Goal: Task Accomplishment & Management: Use online tool/utility

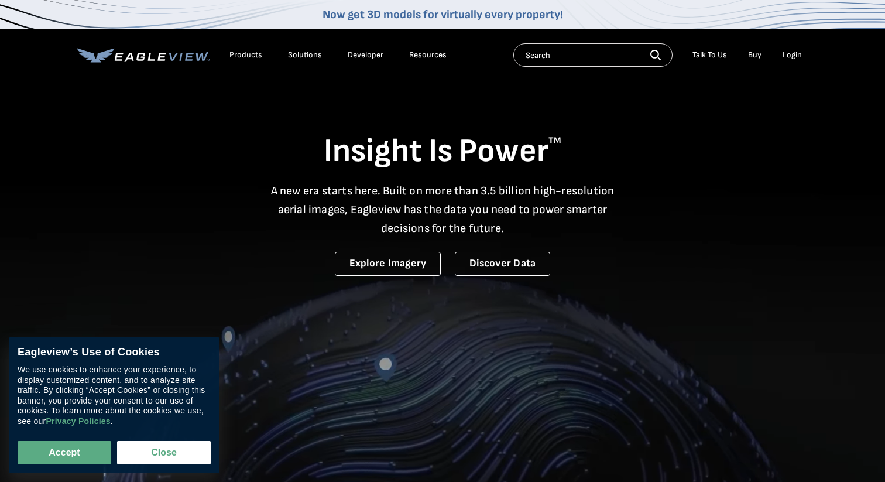
scroll to position [2, 0]
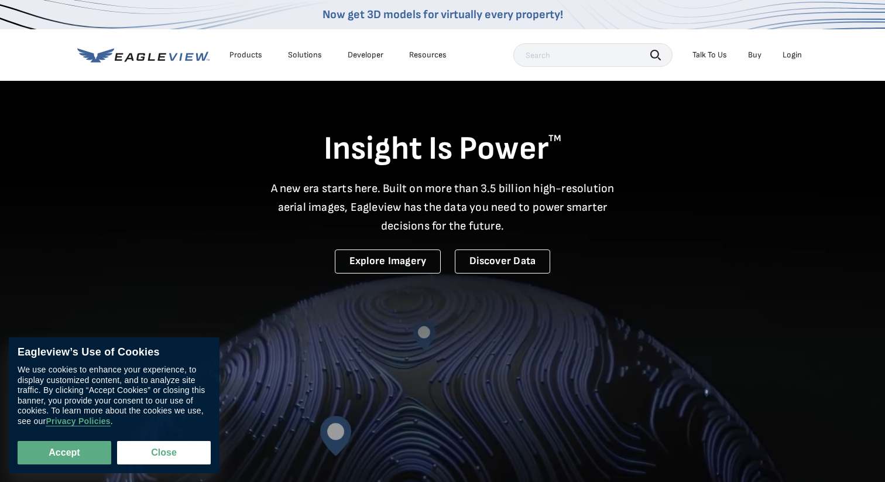
click at [573, 213] on p "A new era starts here. Built on more than 3.5 billion high-resolution aerial im…" at bounding box center [442, 207] width 358 height 56
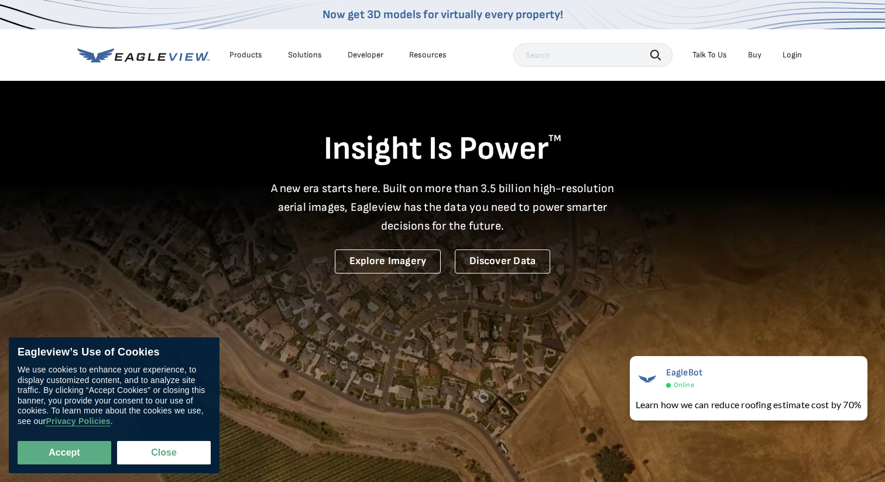
click at [798, 56] on div "Login" at bounding box center [792, 55] width 19 height 11
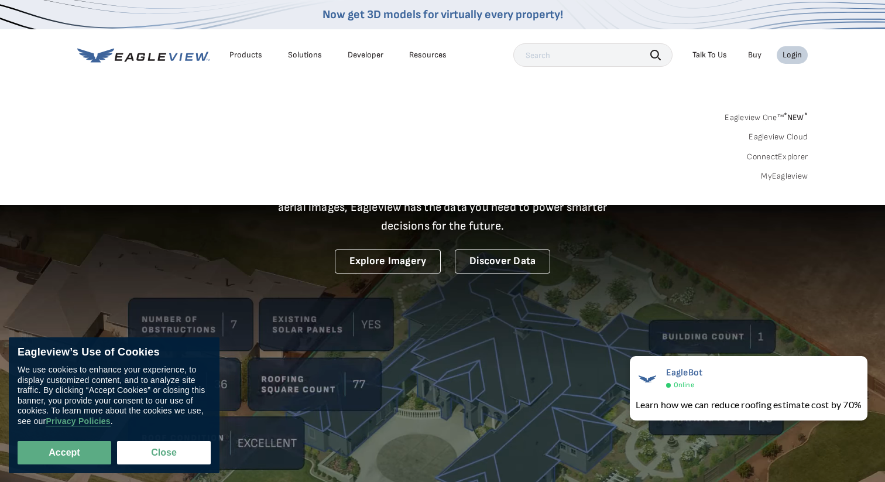
click at [798, 56] on div "Login" at bounding box center [792, 55] width 19 height 11
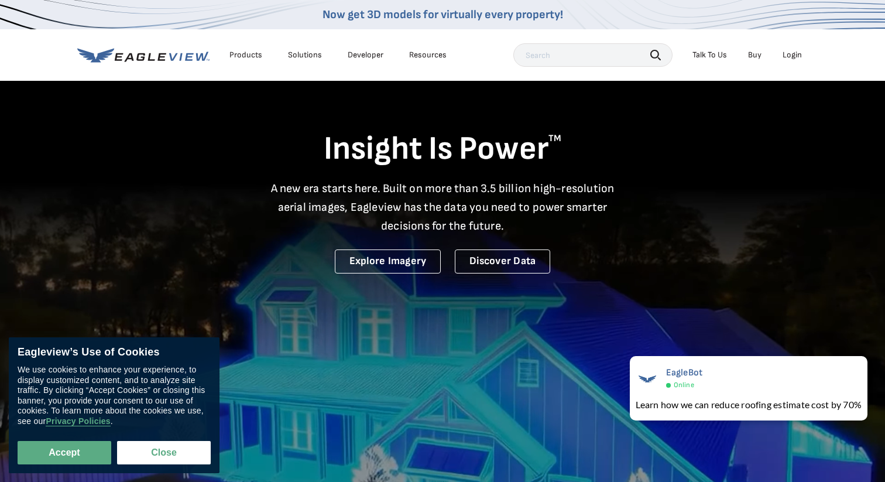
click at [799, 54] on div "Login" at bounding box center [792, 55] width 19 height 11
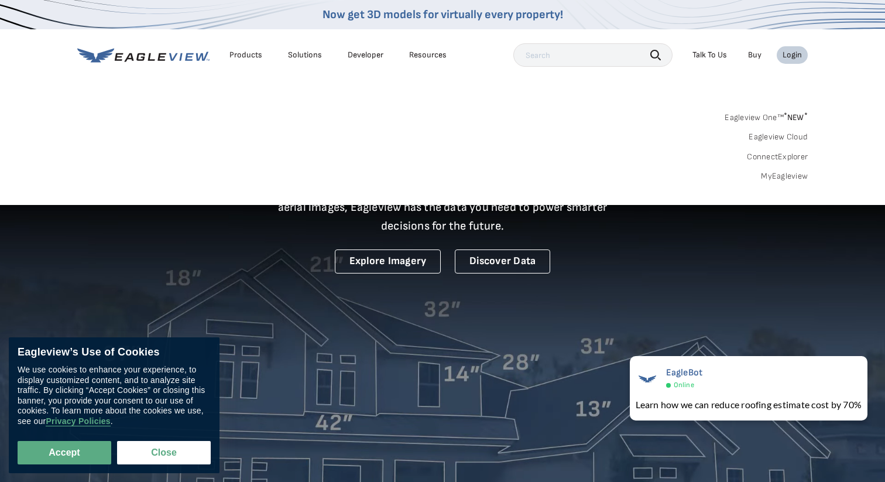
click at [785, 177] on link "MyEagleview" at bounding box center [784, 176] width 47 height 11
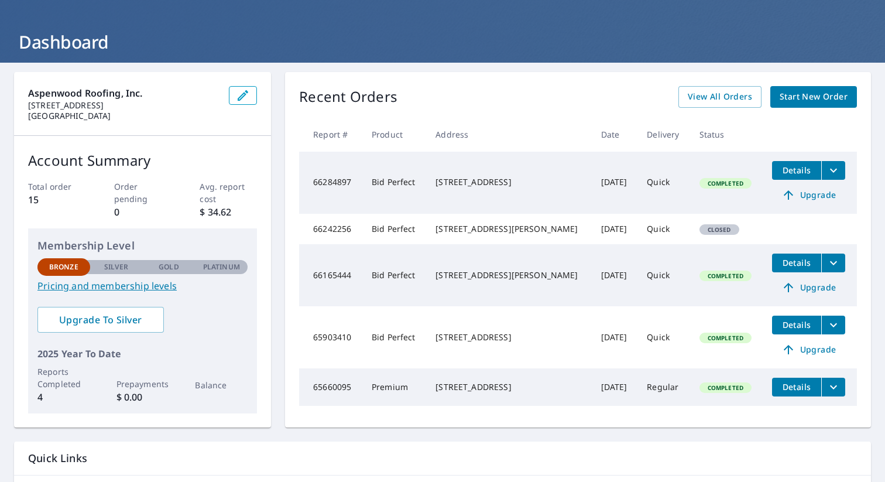
scroll to position [52, 0]
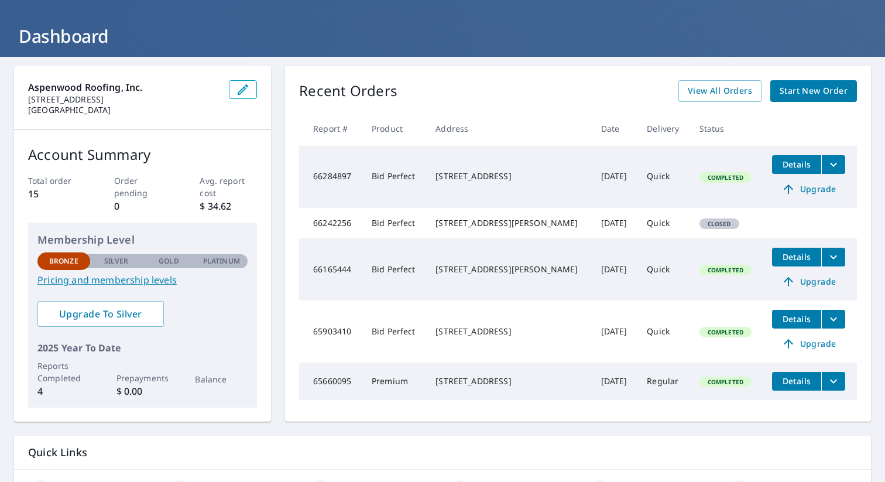
click at [116, 279] on link "Pricing and membership levels" at bounding box center [142, 280] width 210 height 14
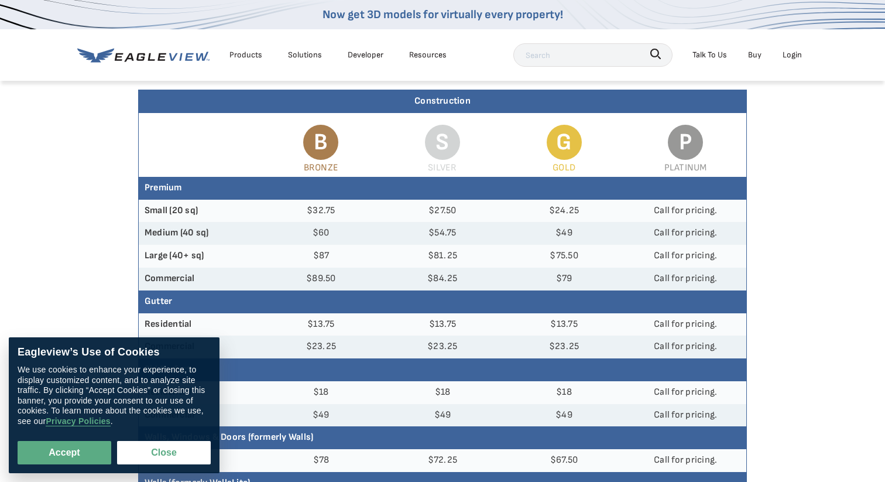
scroll to position [112, 0]
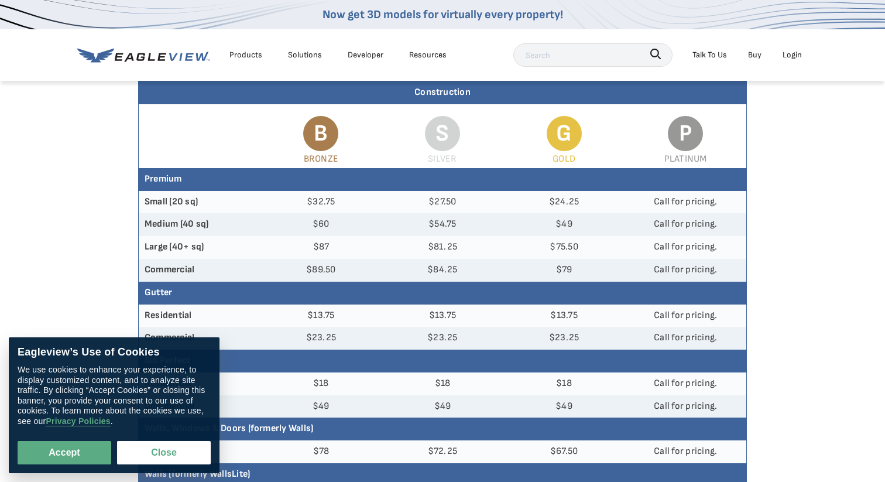
click at [790, 59] on div "Login" at bounding box center [792, 54] width 19 height 15
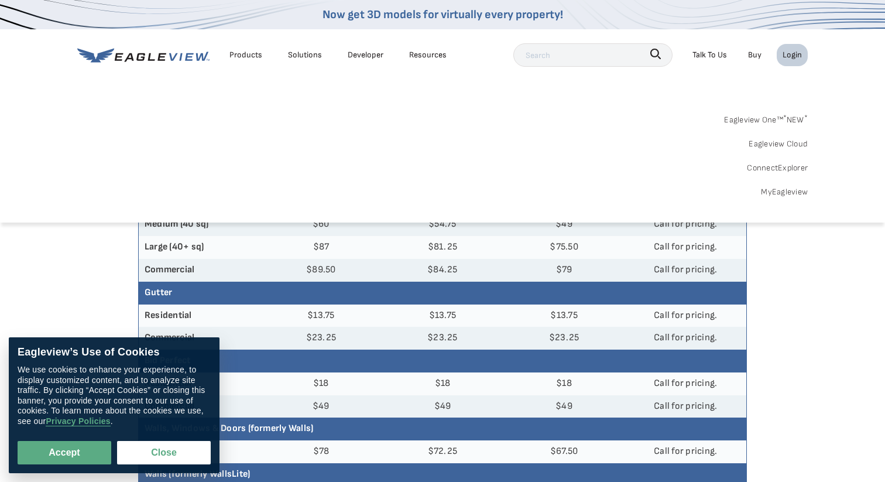
click at [781, 186] on link "MyEagleview" at bounding box center [784, 191] width 47 height 15
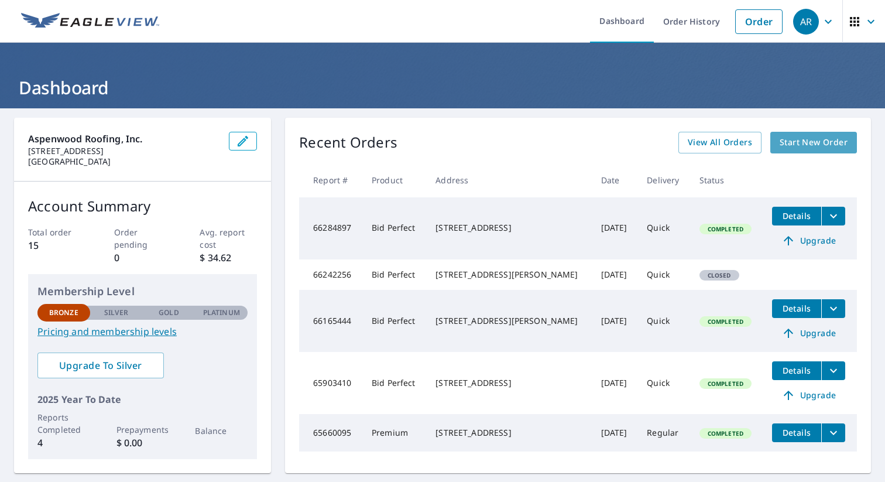
click at [825, 139] on span "Start New Order" at bounding box center [814, 142] width 68 height 15
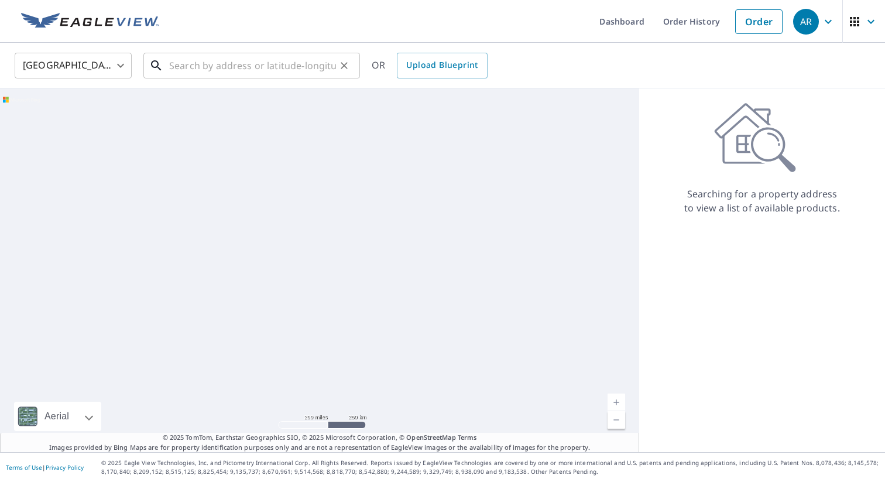
click at [184, 61] on input "text" at bounding box center [252, 65] width 167 height 33
